Goal: Task Accomplishment & Management: Use online tool/utility

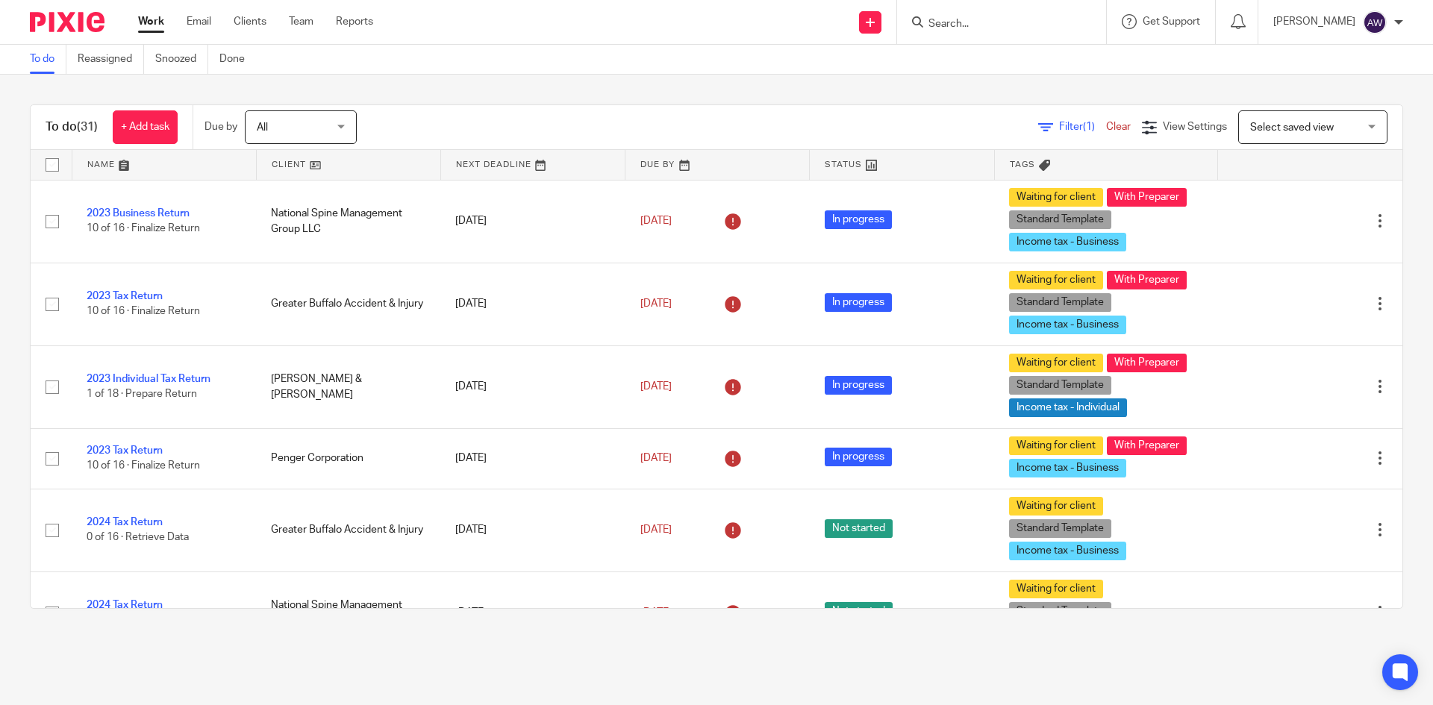
click at [311, 31] on div "Work Email Clients Team Reports Work Email Clients Team Reports Settings" at bounding box center [259, 22] width 272 height 44
click at [310, 27] on link "Team" at bounding box center [301, 21] width 25 height 15
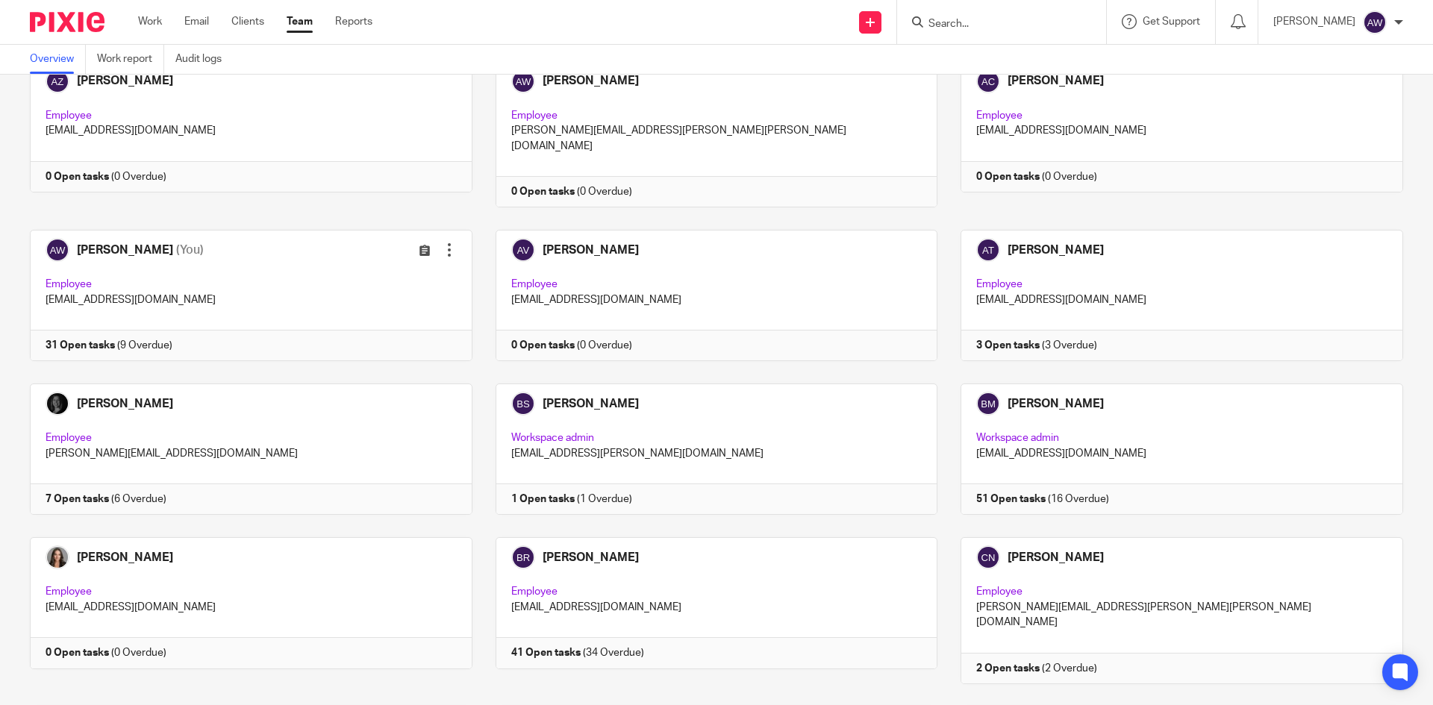
scroll to position [299, 0]
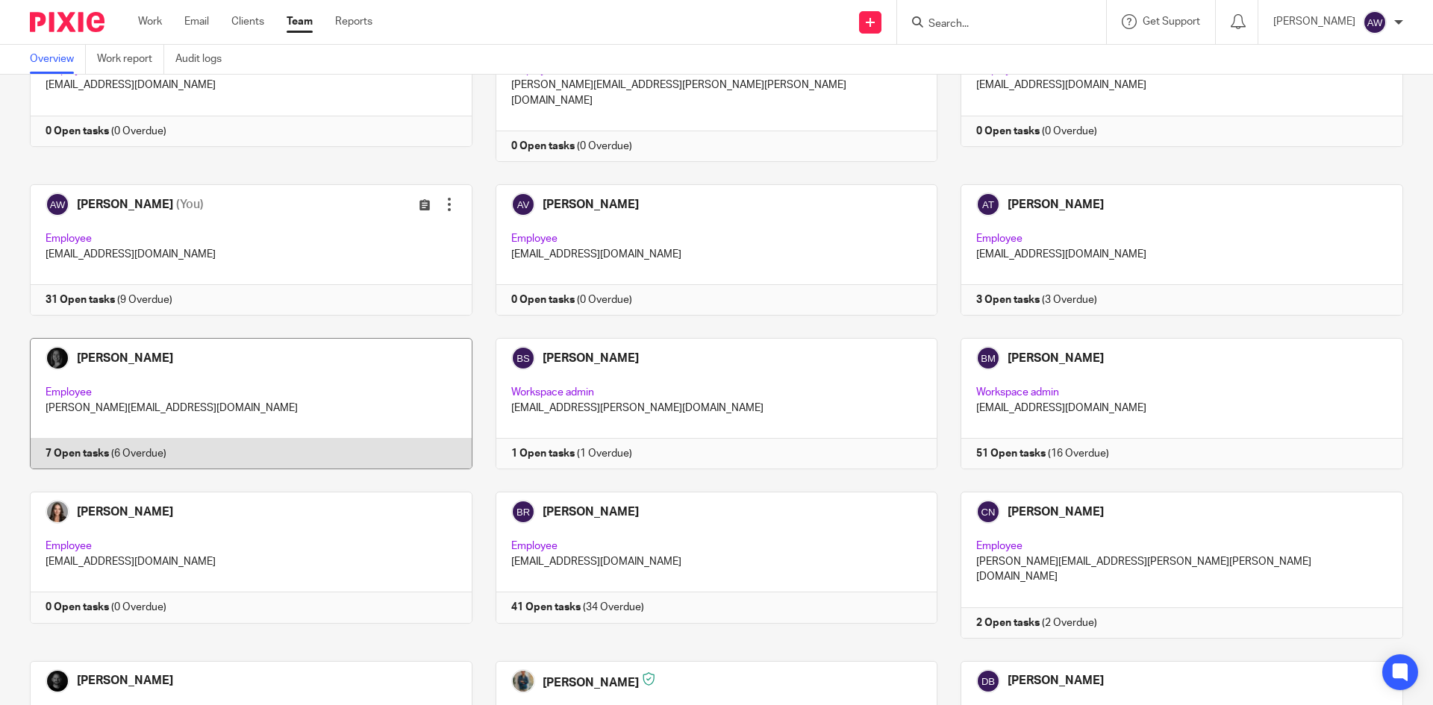
click at [313, 418] on link at bounding box center [240, 403] width 466 height 131
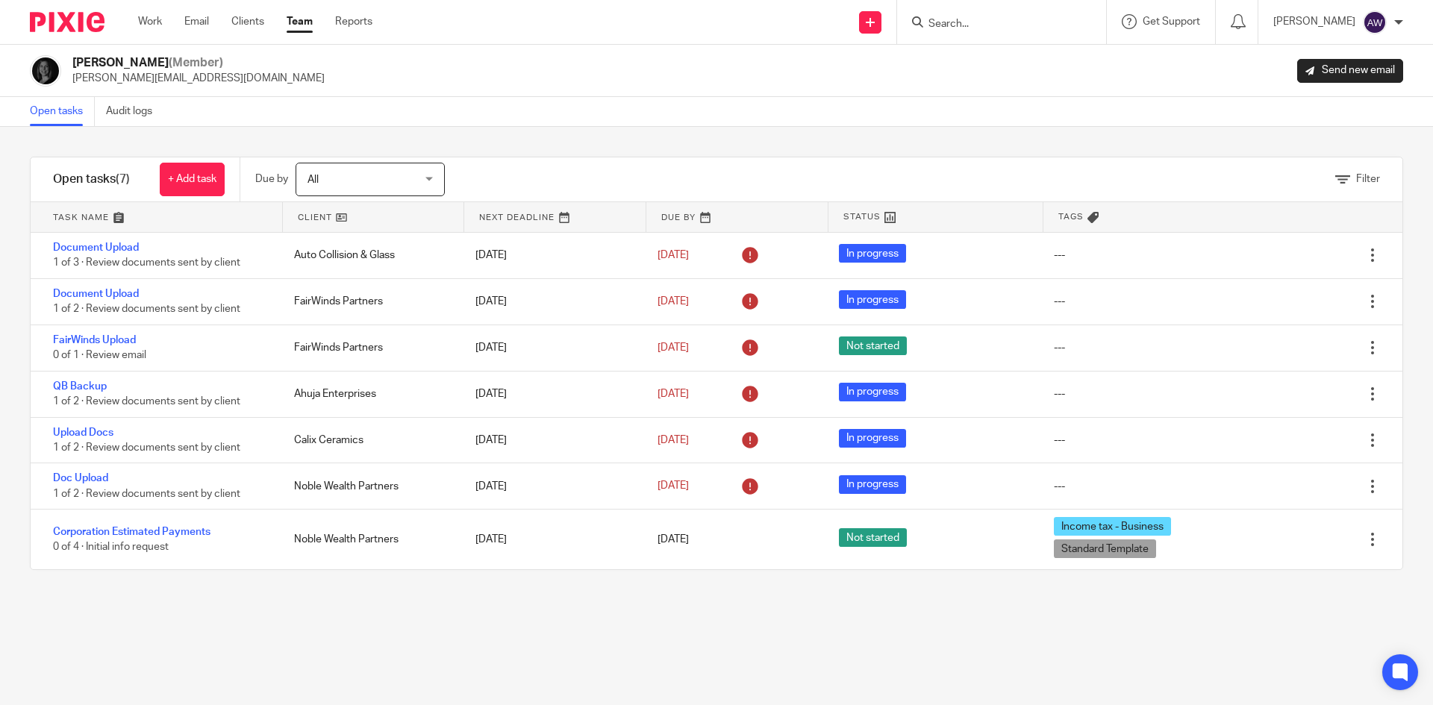
click at [292, 25] on link "Team" at bounding box center [300, 21] width 26 height 15
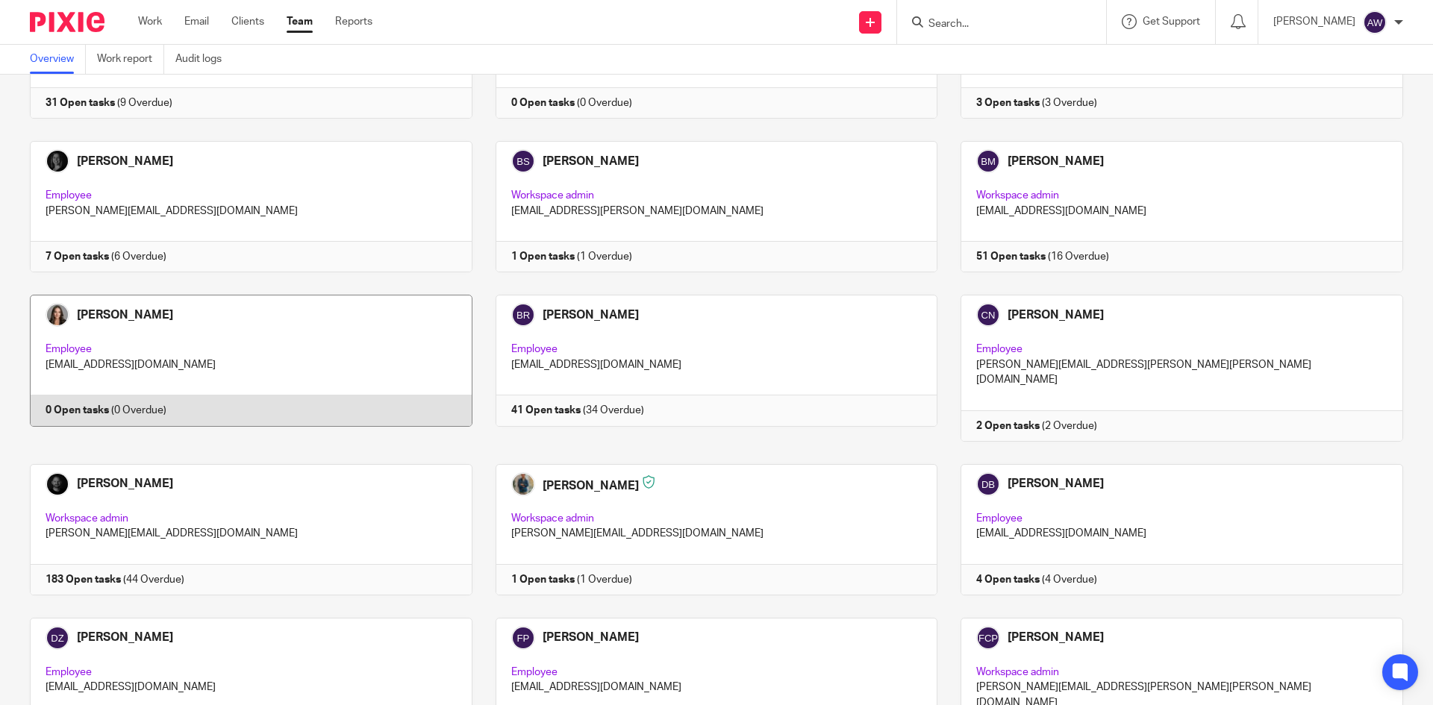
scroll to position [522, 0]
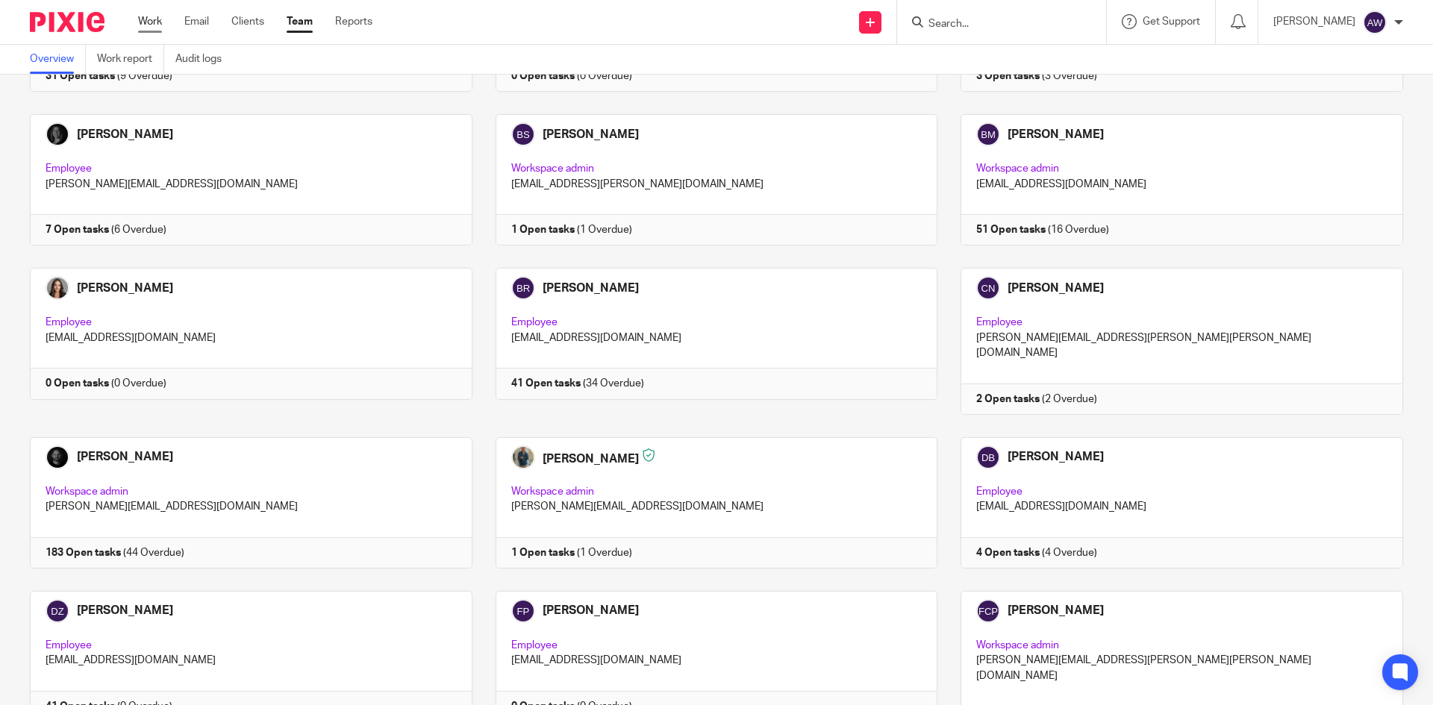
click at [157, 19] on link "Work" at bounding box center [150, 21] width 24 height 15
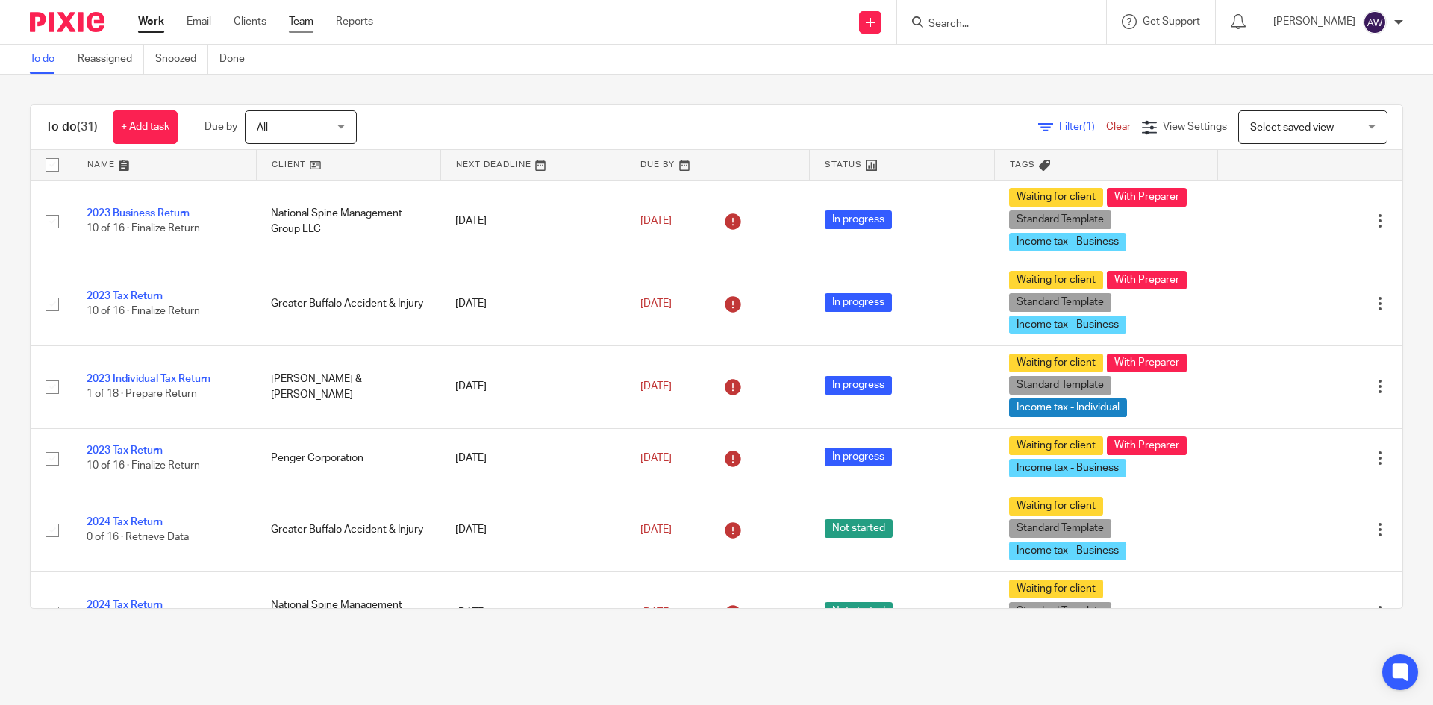
click at [294, 23] on link "Team" at bounding box center [301, 21] width 25 height 15
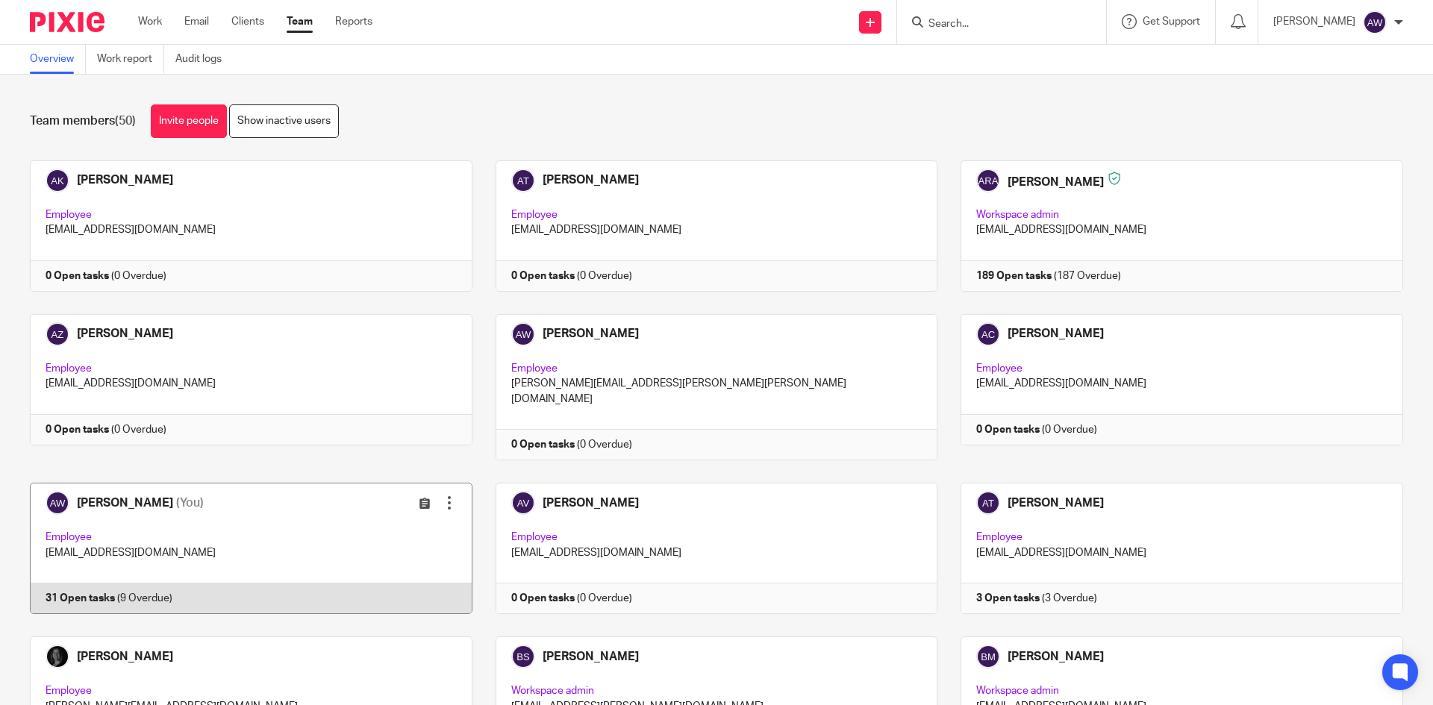
click at [104, 483] on link at bounding box center [240, 548] width 466 height 131
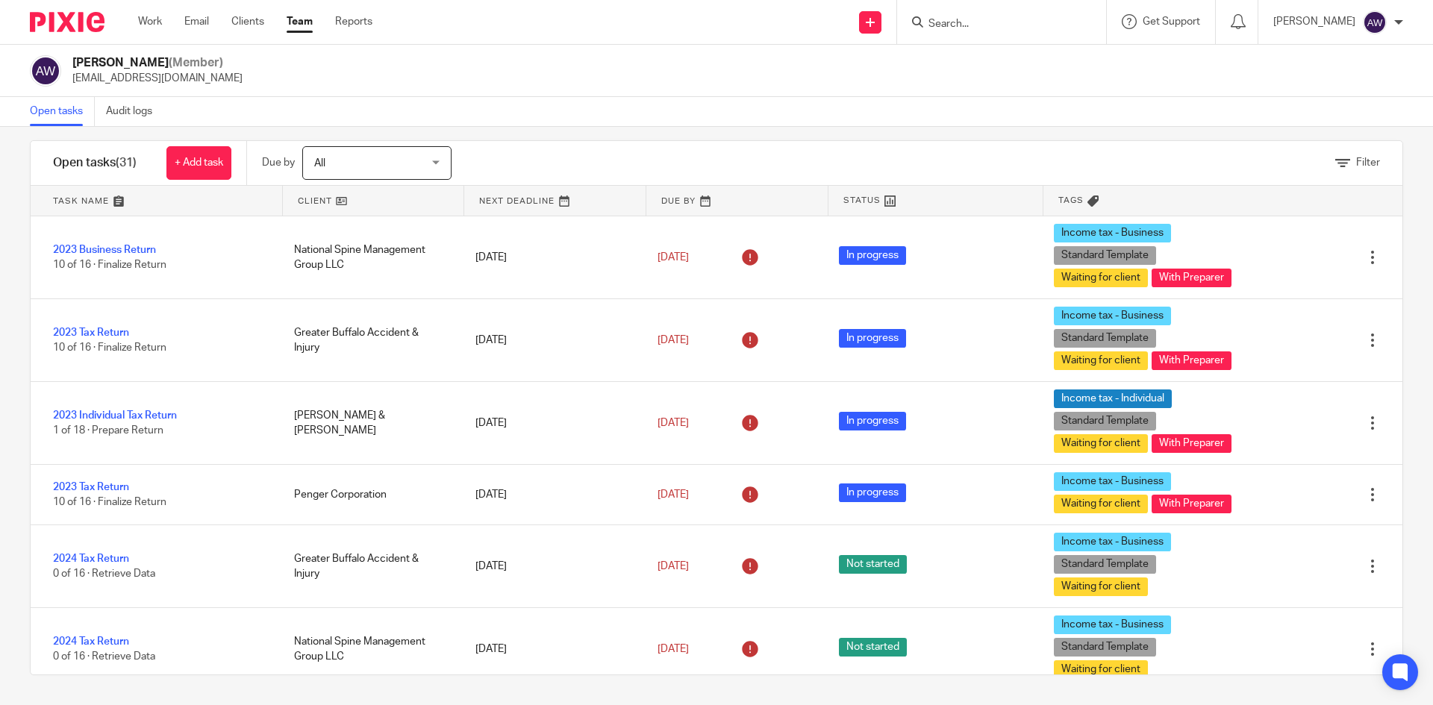
click at [287, 16] on link "Team" at bounding box center [300, 21] width 26 height 15
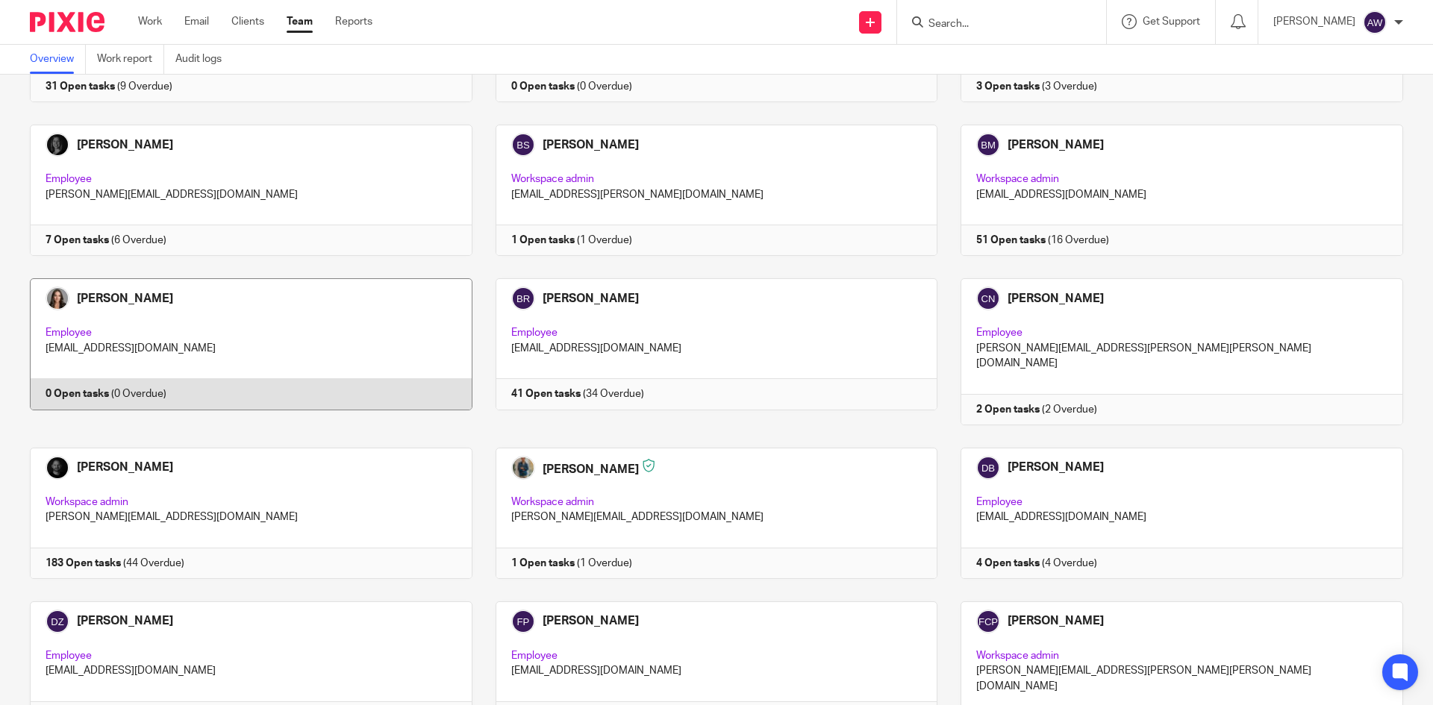
scroll to position [522, 0]
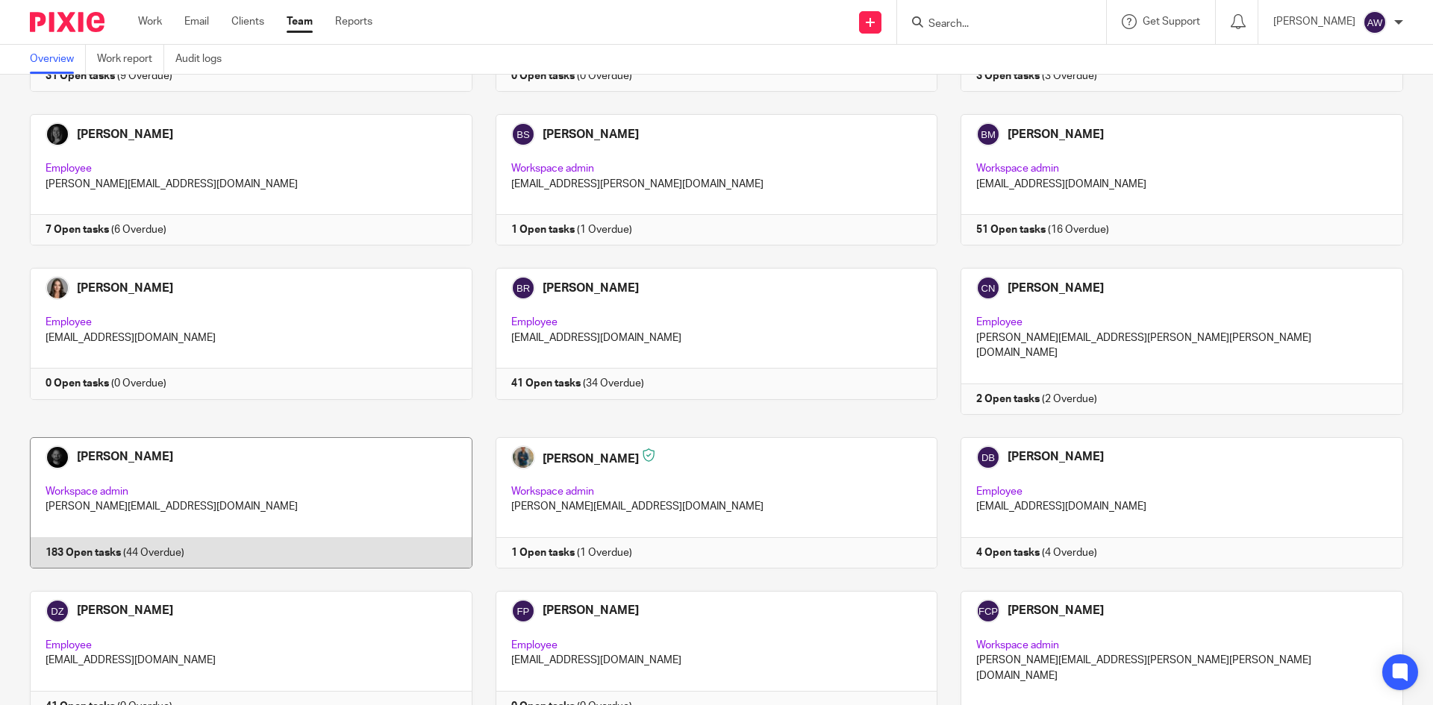
click at [366, 437] on link at bounding box center [240, 502] width 466 height 131
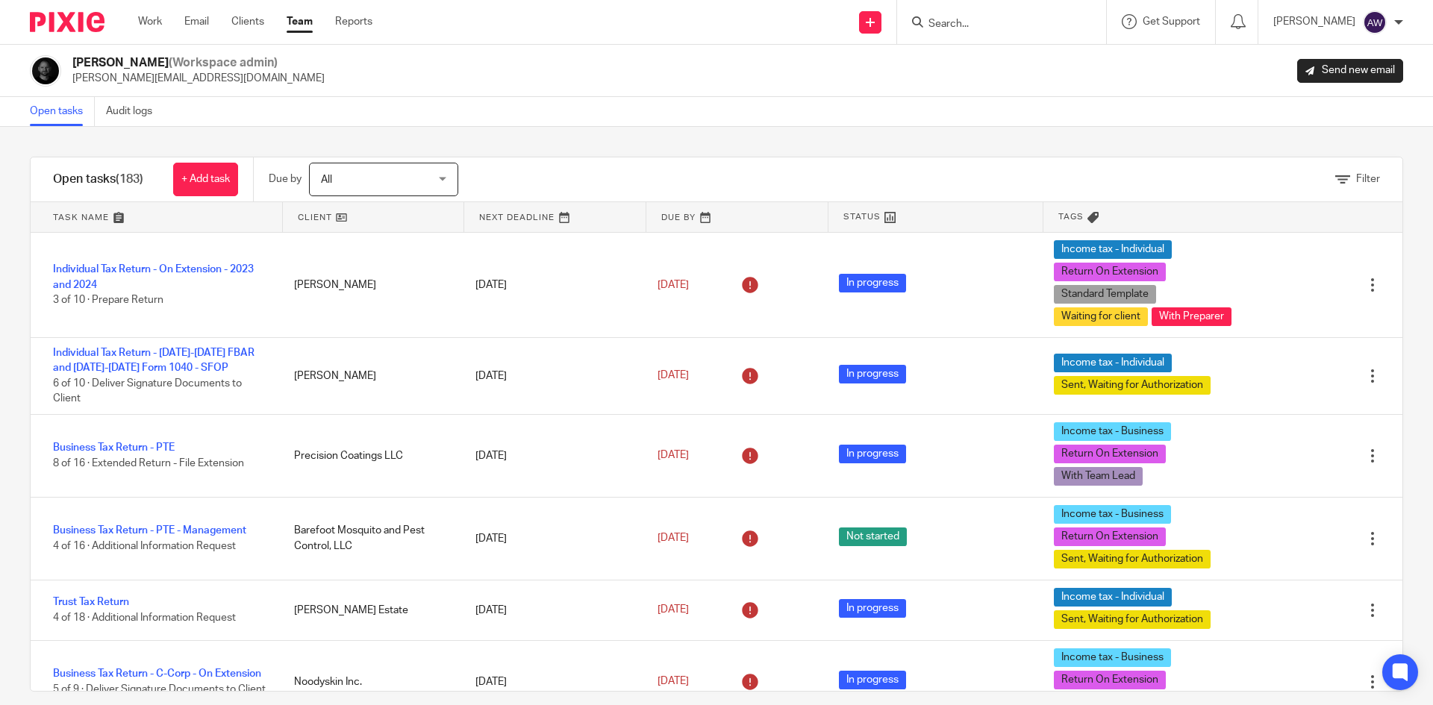
click at [1335, 175] on link "Filter" at bounding box center [1357, 179] width 45 height 10
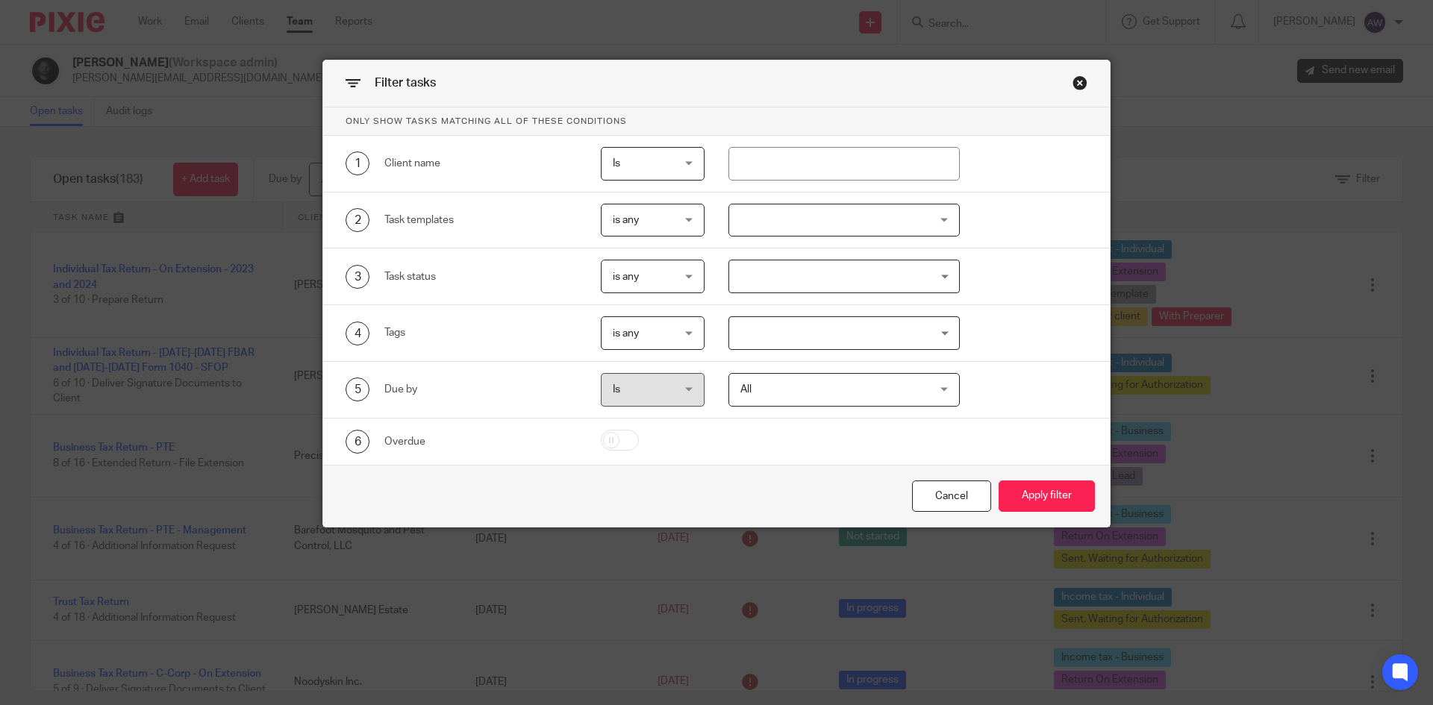
click at [745, 327] on input "Search for option" at bounding box center [841, 333] width 221 height 26
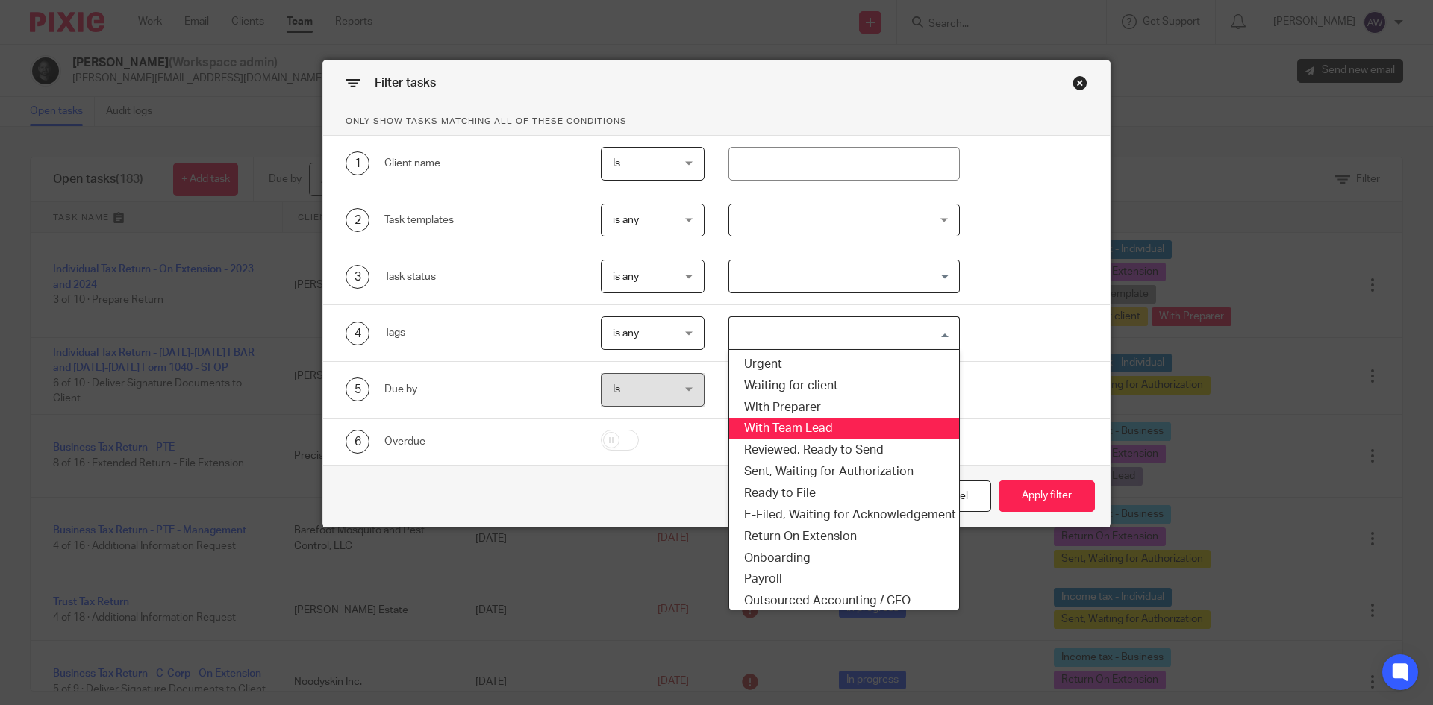
drag, startPoint x: 787, startPoint y: 422, endPoint x: 1041, endPoint y: 473, distance: 259.7
click at [787, 422] on li "With Team Lead" at bounding box center [844, 429] width 231 height 22
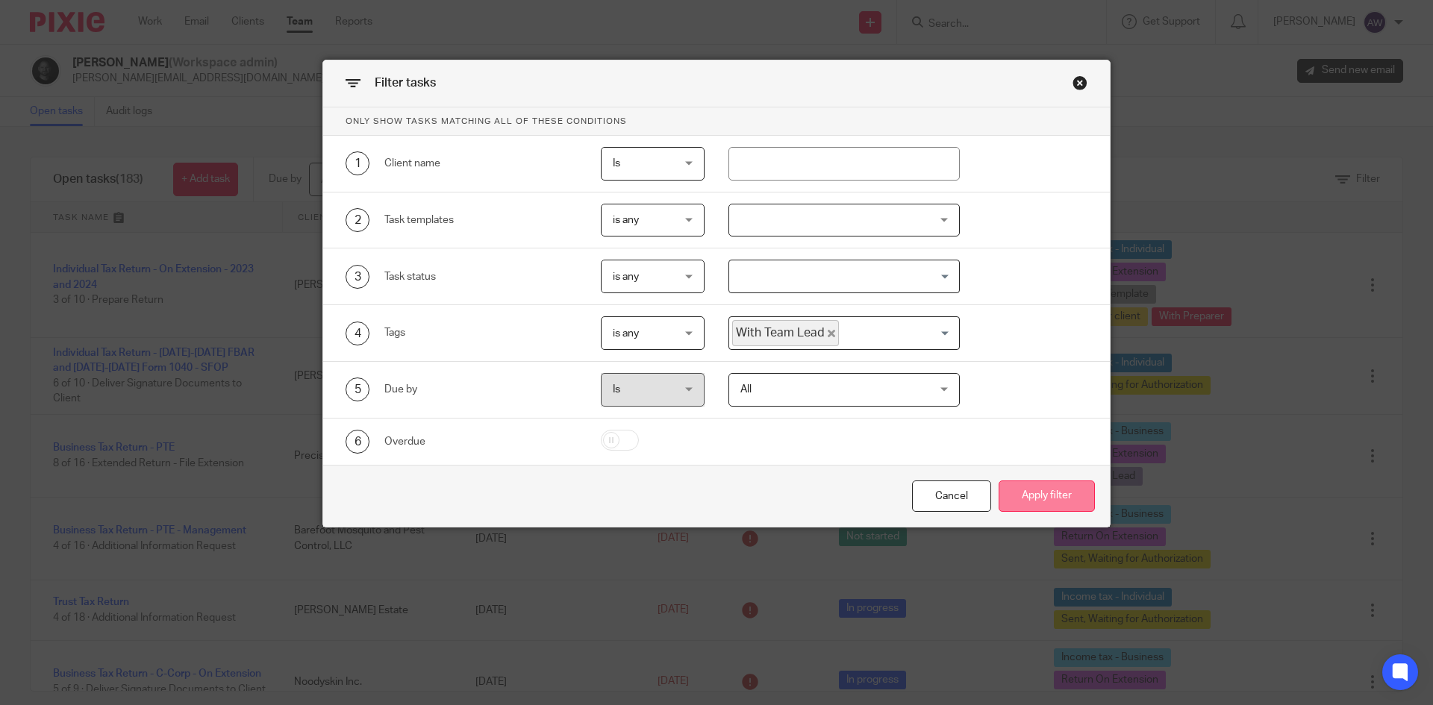
click at [1011, 500] on button "Apply filter" at bounding box center [1047, 497] width 96 height 32
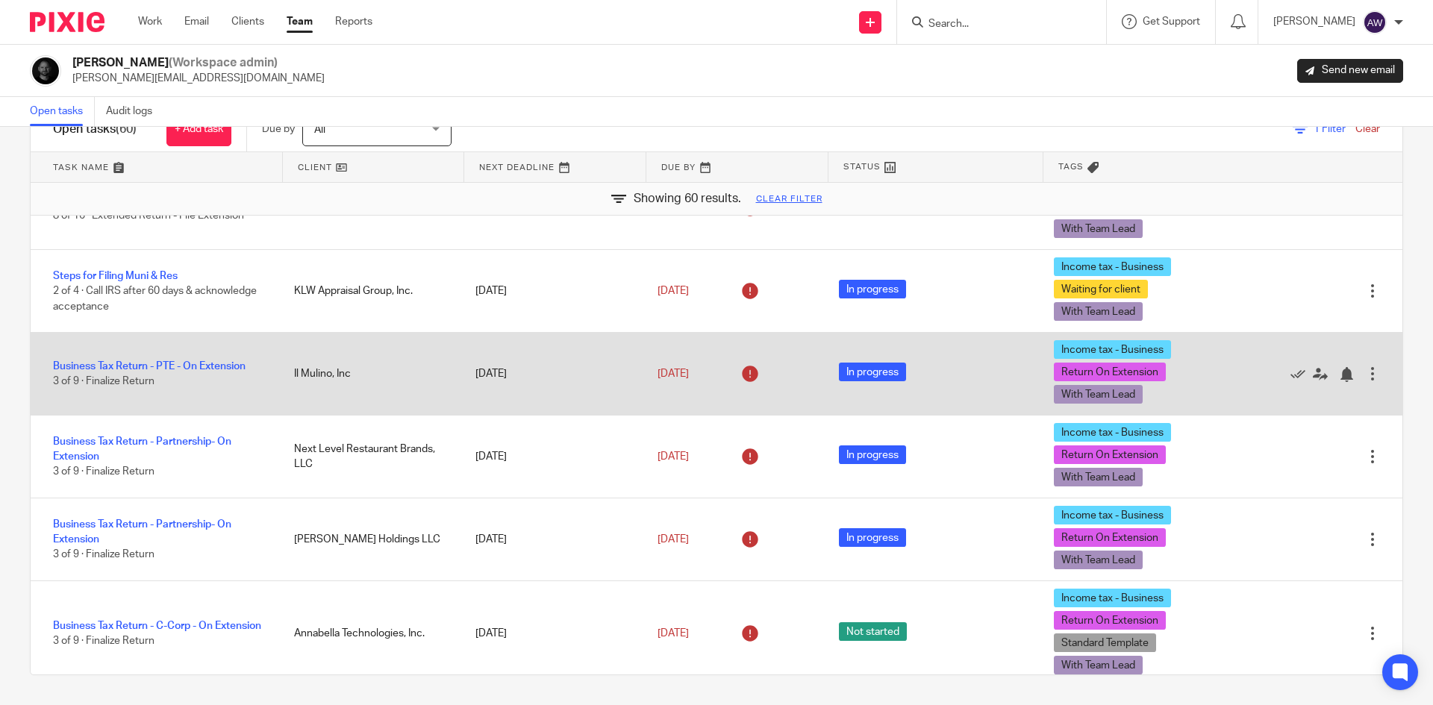
scroll to position [75, 0]
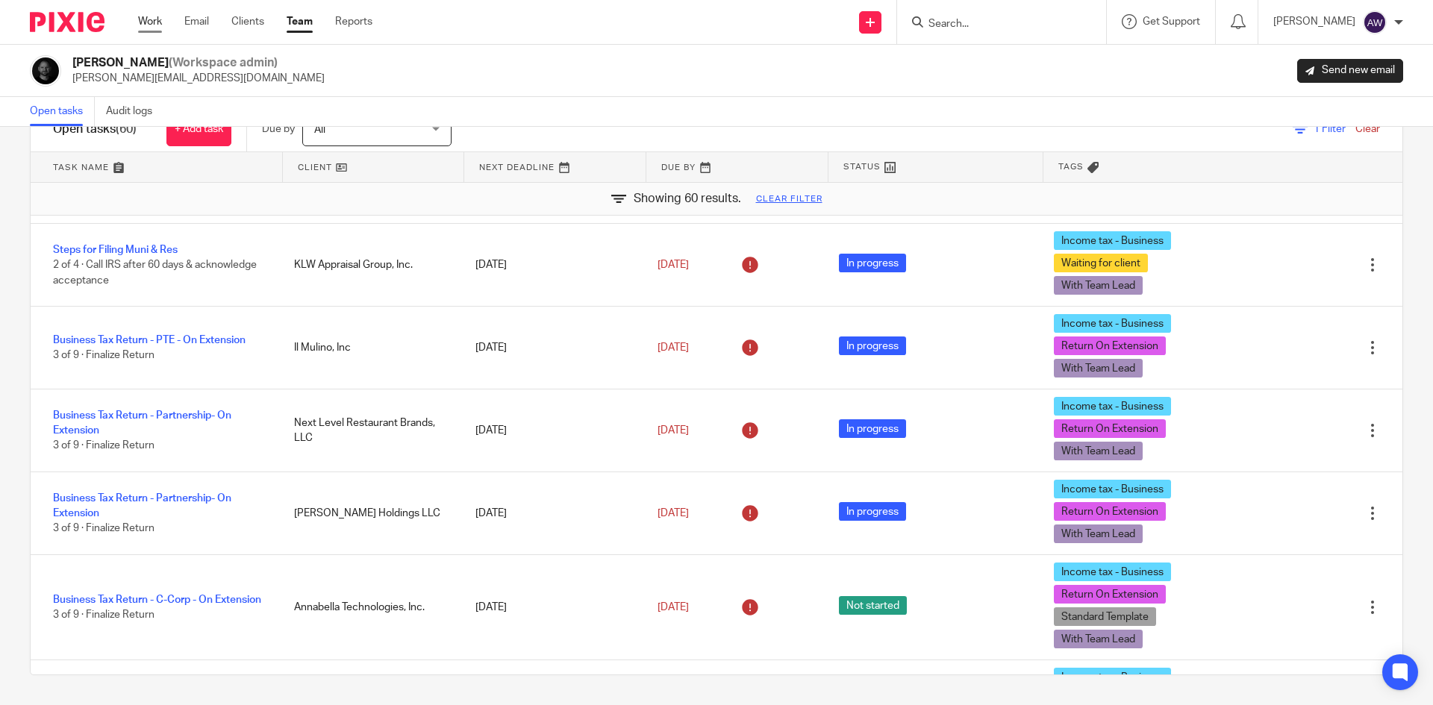
click at [150, 27] on link "Work" at bounding box center [150, 21] width 24 height 15
